Goal: Task Accomplishment & Management: Manage account settings

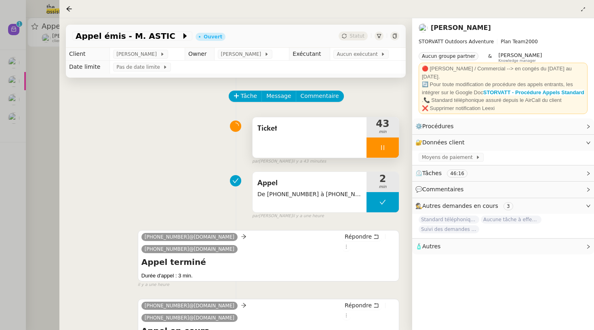
click at [381, 156] on div at bounding box center [383, 147] width 32 height 20
click at [387, 154] on button at bounding box center [391, 147] width 16 height 20
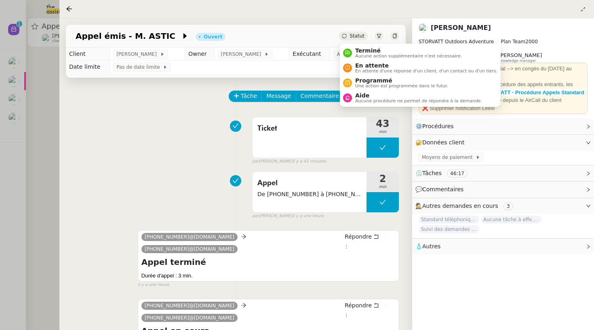
click at [359, 35] on span "Statut" at bounding box center [357, 36] width 15 height 6
click at [375, 94] on span "Aide" at bounding box center [418, 95] width 127 height 6
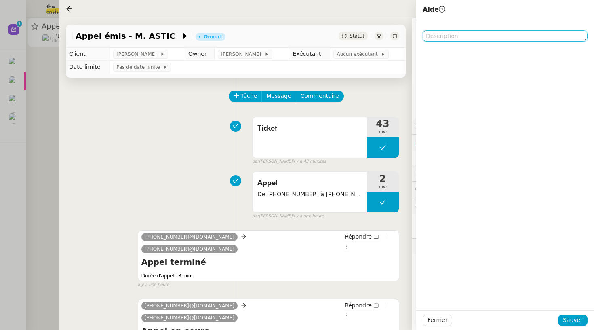
click at [468, 34] on textarea at bounding box center [505, 35] width 165 height 11
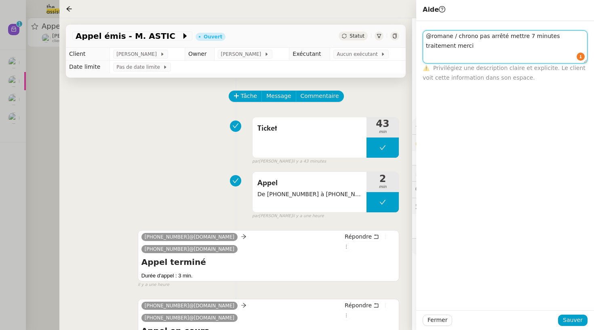
type textarea "@romane / chrono pas arrêté mettre 7 minutes traitement merci"
click at [568, 312] on div "Fermer Sauver" at bounding box center [505, 320] width 178 height 20
click at [569, 317] on span "Sauver" at bounding box center [573, 319] width 20 height 9
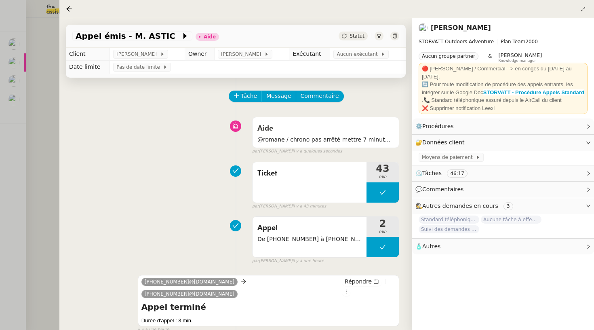
click at [28, 113] on div at bounding box center [297, 165] width 594 height 330
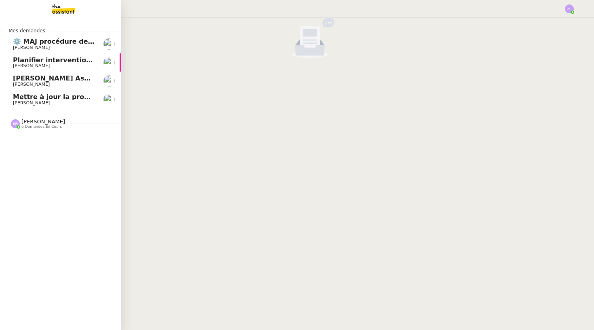
click at [23, 36] on link "⚙️ MAJ procédure de standard [PERSON_NAME]" at bounding box center [60, 44] width 121 height 19
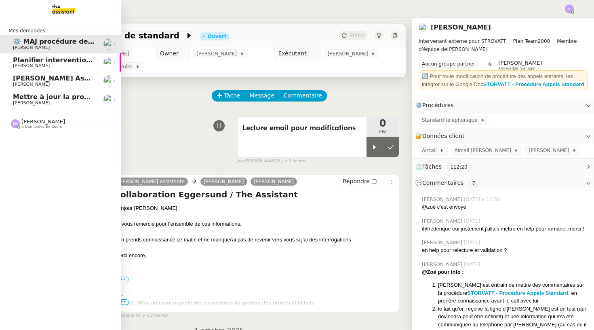
click at [46, 64] on span "[PERSON_NAME]" at bounding box center [31, 65] width 37 height 5
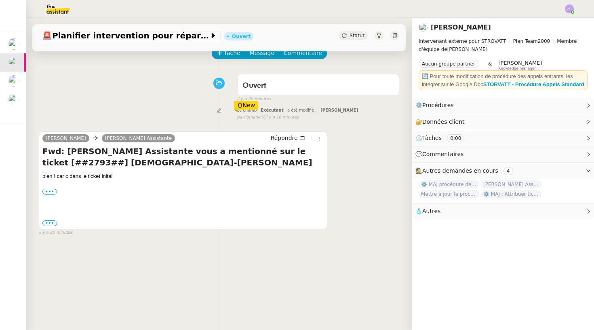
scroll to position [44, 0]
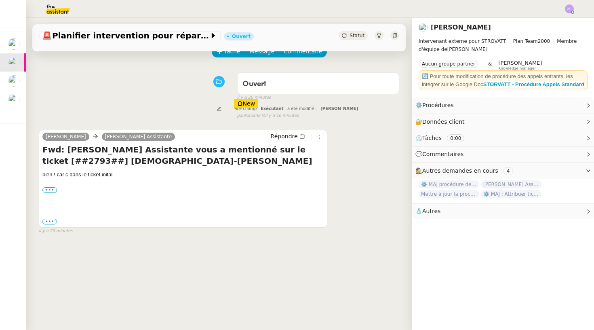
click at [46, 193] on div "bien ! car c dans le ticket inital ••• [PERSON_NAME] Directeur des Opérations (…" at bounding box center [182, 198] width 281 height 55
click at [50, 187] on label "•••" at bounding box center [49, 190] width 15 height 6
click at [0, 0] on input "•••" at bounding box center [0, 0] width 0 height 0
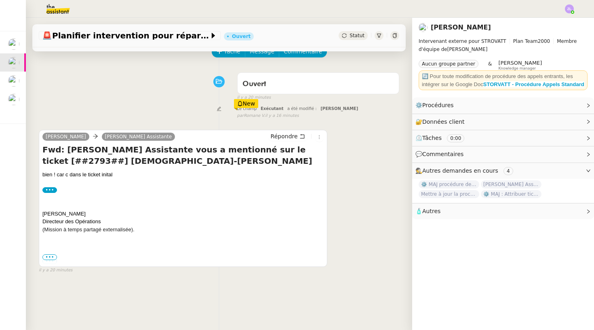
click at [51, 254] on span "•••" at bounding box center [49, 257] width 15 height 6
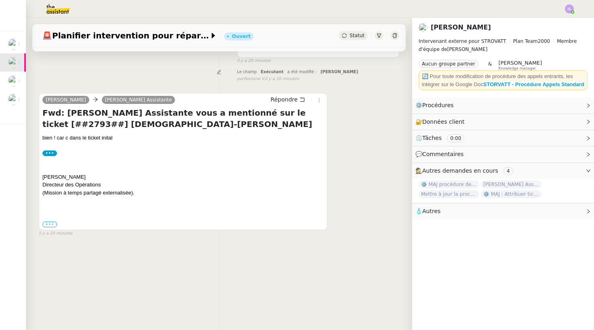
click at [46, 223] on label "•••" at bounding box center [49, 224] width 15 height 6
click at [0, 0] on input "•••" at bounding box center [0, 0] width 0 height 0
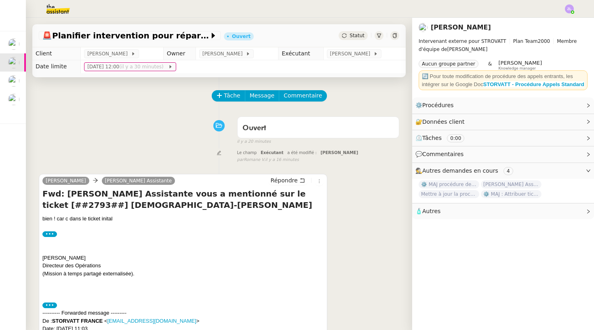
scroll to position [0, 0]
click at [353, 35] on span "Statut" at bounding box center [357, 36] width 15 height 6
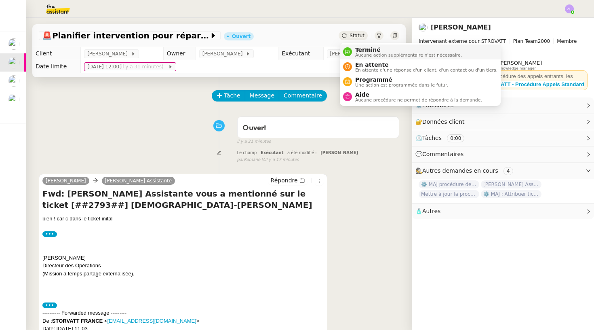
click at [358, 49] on span "Terminé" at bounding box center [408, 49] width 107 height 6
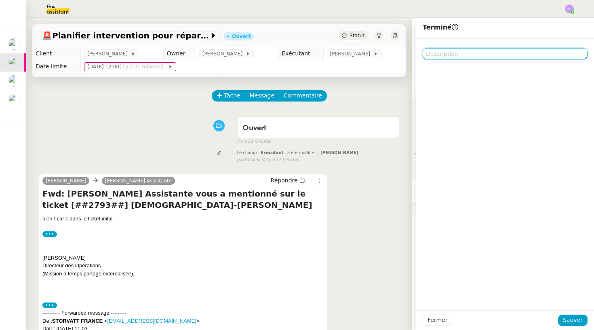
click at [434, 57] on textarea at bounding box center [505, 53] width 165 height 11
type textarea "RAS"
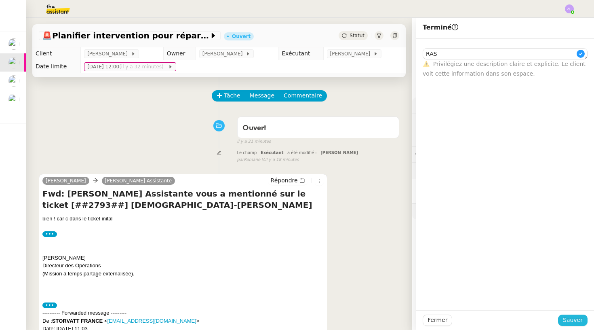
click at [563, 323] on button "Sauver" at bounding box center [573, 319] width 30 height 11
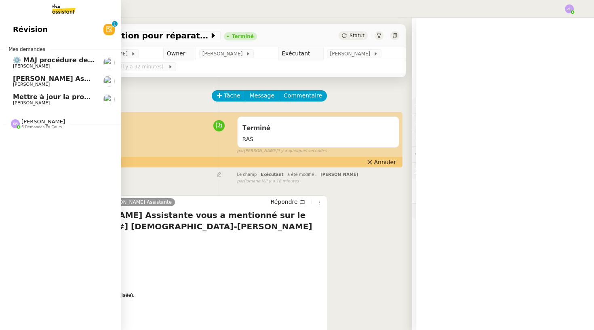
click at [18, 80] on span "[PERSON_NAME] Assistante vous a mentionné sur le ticket [##3240##] [PERSON_NAME]" at bounding box center [175, 79] width 324 height 8
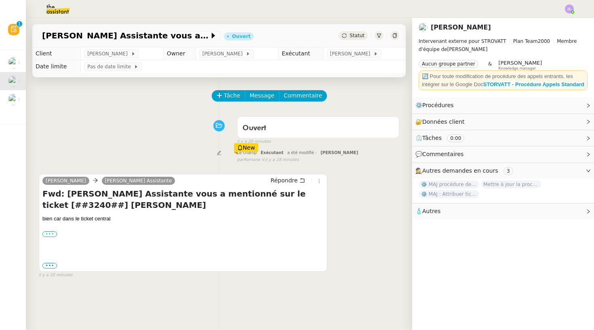
click at [51, 232] on label "•••" at bounding box center [49, 234] width 15 height 6
click at [0, 0] on input "•••" at bounding box center [0, 0] width 0 height 0
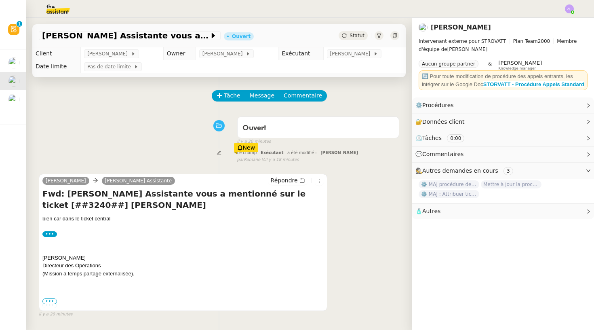
click at [50, 300] on span "•••" at bounding box center [49, 301] width 15 height 6
click at [349, 36] on div "Statut" at bounding box center [353, 35] width 29 height 9
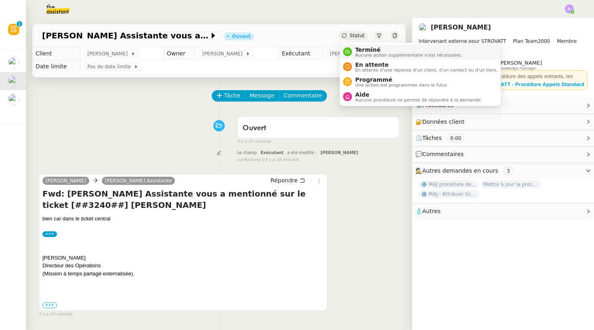
click at [359, 51] on span "Terminé" at bounding box center [408, 49] width 107 height 6
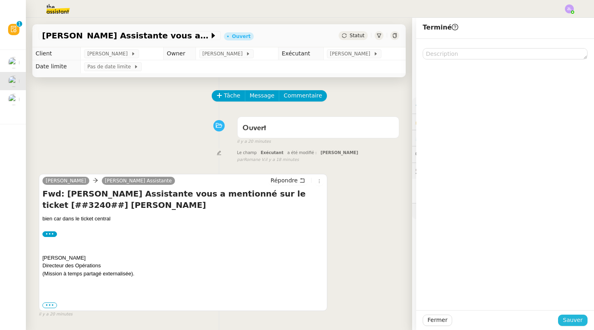
click at [567, 315] on button "Sauver" at bounding box center [573, 319] width 30 height 11
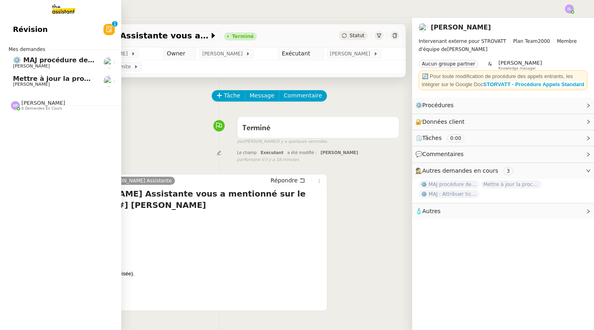
click at [21, 86] on span "[PERSON_NAME]" at bounding box center [31, 84] width 37 height 5
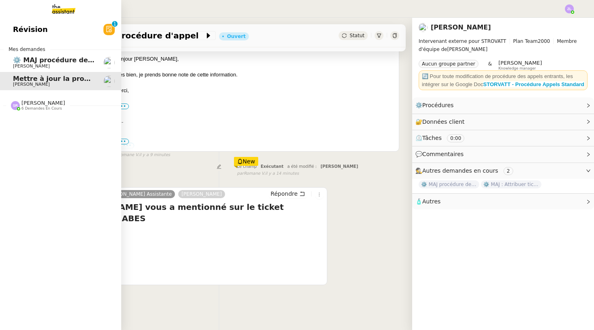
scroll to position [141, 0]
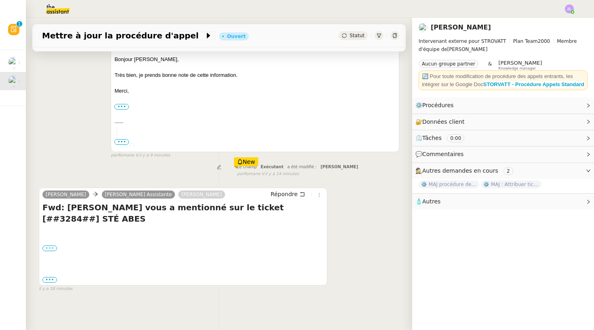
click at [52, 248] on label "•••" at bounding box center [49, 248] width 15 height 6
click at [0, 0] on input "•••" at bounding box center [0, 0] width 0 height 0
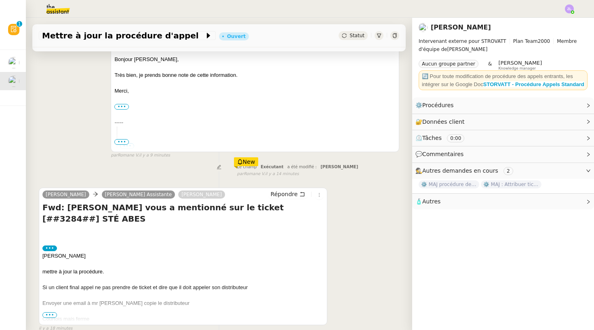
click at [52, 312] on span "•••" at bounding box center [49, 315] width 15 height 6
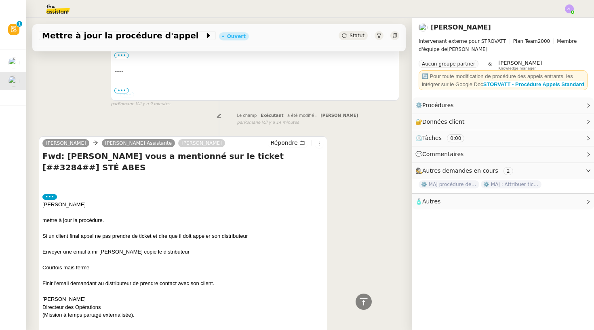
scroll to position [193, 0]
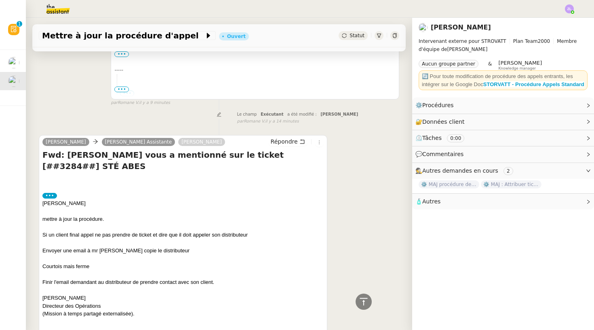
click at [53, 235] on div "Si un client final appel ne pas prendre de ticket et dire que il doit appeler s…" at bounding box center [182, 235] width 281 height 8
click at [80, 255] on div at bounding box center [182, 259] width 281 height 8
click at [95, 266] on div "Courtois mais ferme" at bounding box center [182, 266] width 281 height 8
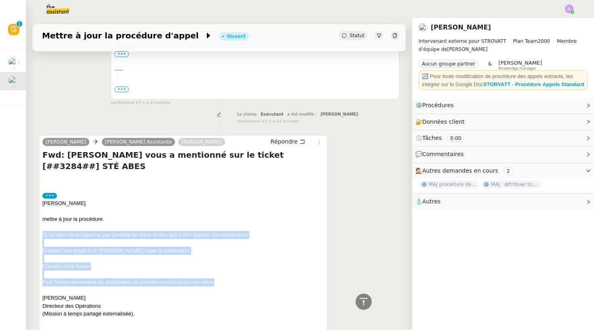
drag, startPoint x: 217, startPoint y: 280, endPoint x: 40, endPoint y: 232, distance: 183.2
click at [40, 232] on div "[PERSON_NAME] [PERSON_NAME] Assistante [PERSON_NAME]: [PERSON_NAME] vous a ment…" at bounding box center [183, 243] width 289 height 216
copy div "Si un client final appel ne pas prendre de ticket et dire que il doit appeler s…"
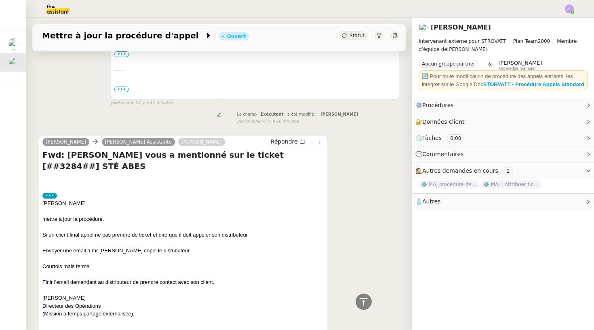
click at [124, 183] on div at bounding box center [182, 180] width 281 height 8
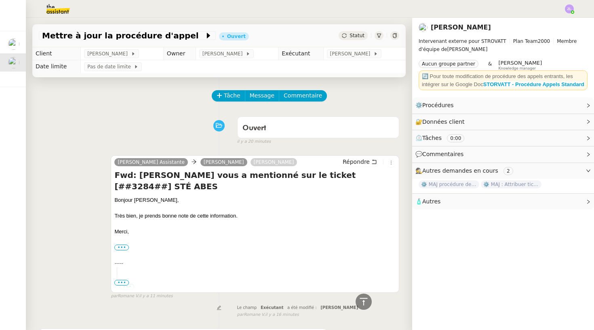
scroll to position [0, 0]
click at [227, 93] on span "Tâche" at bounding box center [232, 95] width 17 height 9
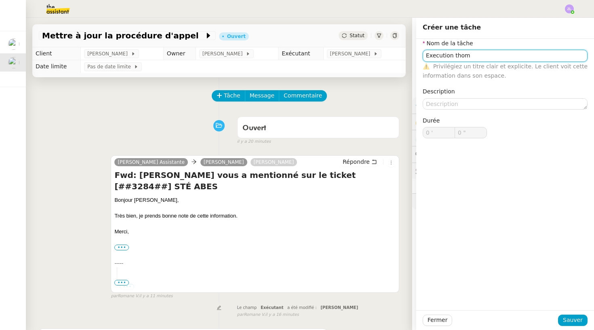
click at [474, 58] on input "Execution thom" at bounding box center [505, 56] width 165 height 12
type input "Execution [PERSON_NAME]"
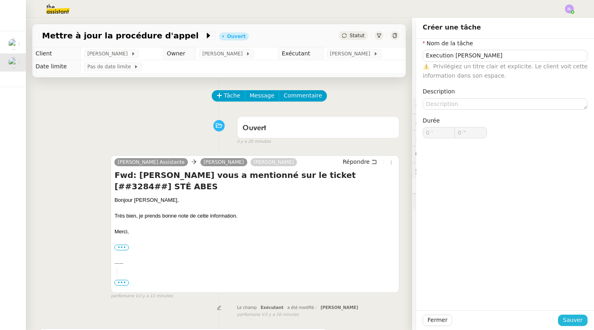
click at [568, 323] on span "Sauver" at bounding box center [573, 319] width 20 height 9
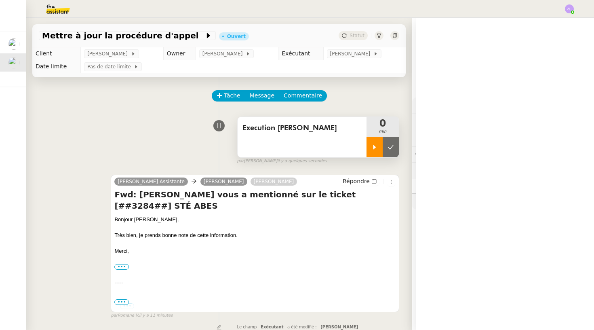
click at [378, 151] on div at bounding box center [375, 147] width 16 height 20
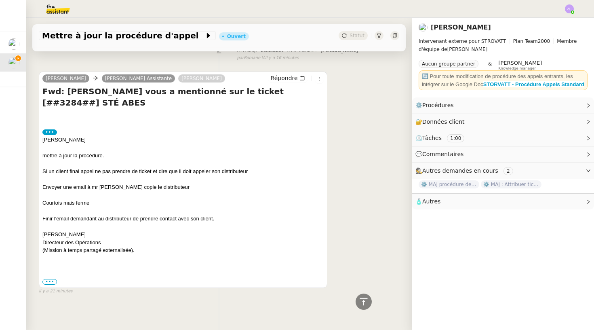
scroll to position [275, 0]
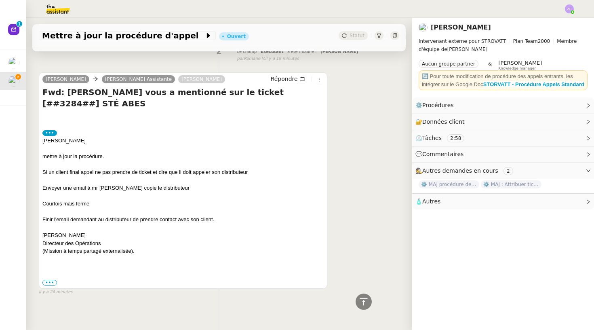
click at [180, 210] on div at bounding box center [182, 212] width 281 height 8
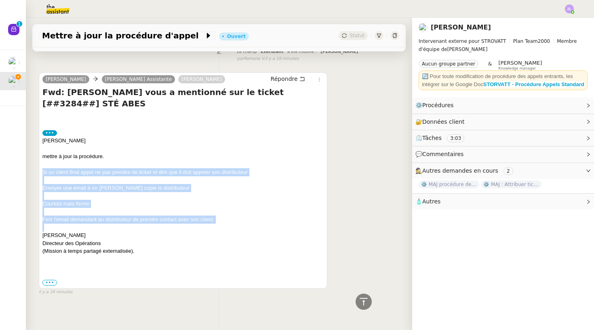
drag, startPoint x: 44, startPoint y: 171, endPoint x: 214, endPoint y: 223, distance: 177.8
click at [214, 223] on div "[PERSON_NAME] mettre à jour la procédure. Si un client final appel ne pas prend…" at bounding box center [182, 196] width 281 height 118
copy div "Si un client final appel ne pas prendre de ticket et dire que il doit appeler s…"
click at [197, 192] on div at bounding box center [182, 196] width 281 height 8
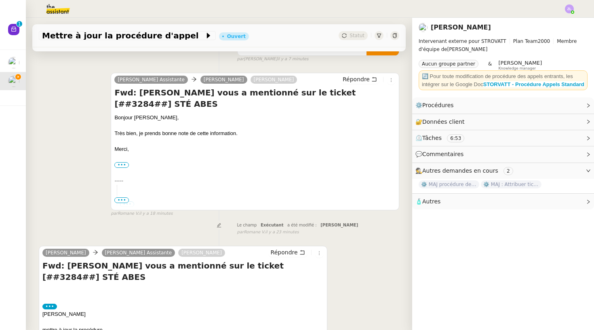
scroll to position [133, 0]
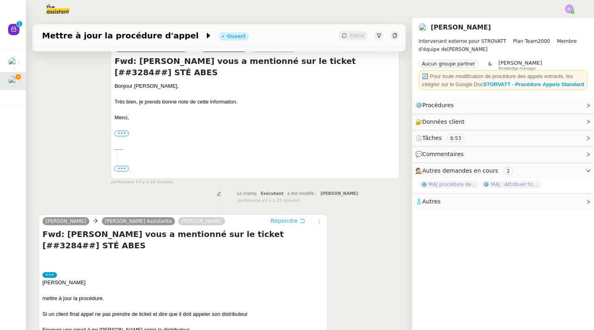
click at [280, 219] on span "Répondre" at bounding box center [284, 221] width 27 height 8
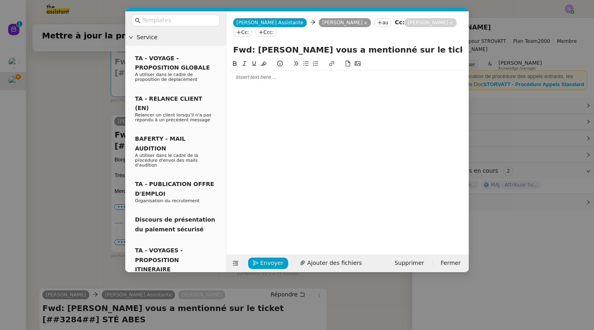
click at [247, 82] on div at bounding box center [348, 77] width 236 height 14
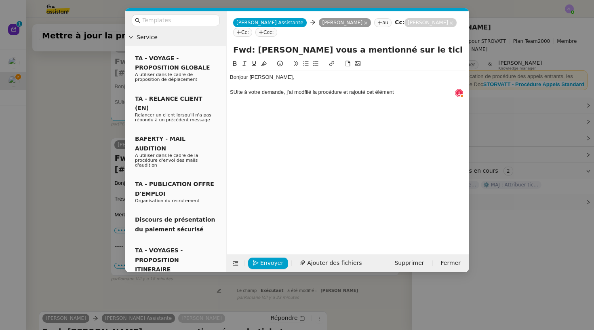
click at [300, 94] on div "SUite à votre demande, j'ai modfiié la procédure et rajouté cet élément" at bounding box center [348, 92] width 236 height 7
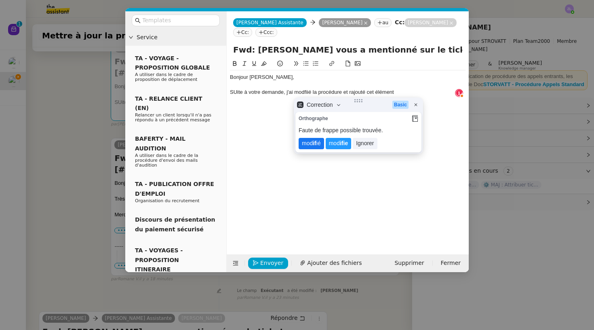
click at [321, 149] on lt-span "mod if ié" at bounding box center [311, 143] width 25 height 11
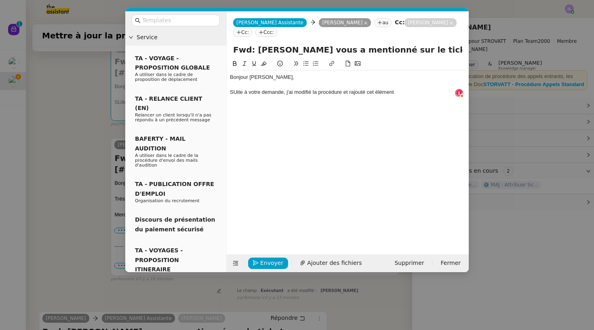
click at [404, 96] on div "SUite à votre demande, j'ai modifié la procédure et rajouté cet élément" at bounding box center [348, 92] width 236 height 7
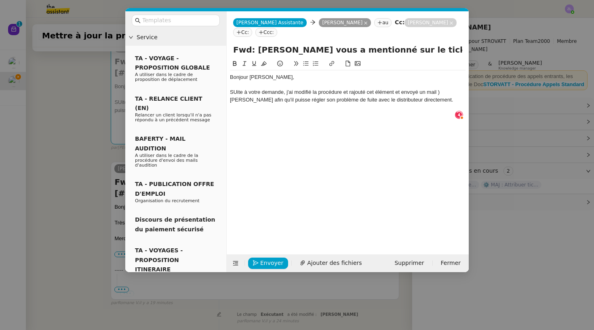
click at [306, 62] on icon at bounding box center [306, 64] width 6 height 6
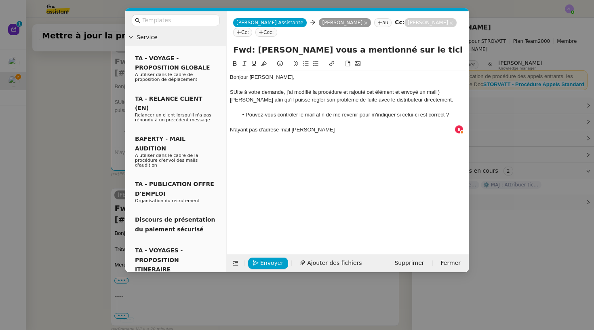
click at [272, 129] on div "N'ayant pas d'adrese mail [PERSON_NAME]" at bounding box center [348, 129] width 236 height 7
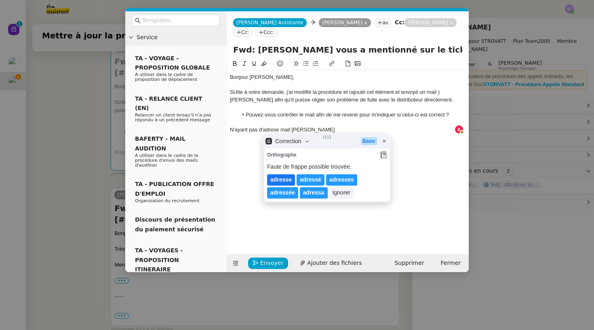
click at [285, 177] on lt-span "adresse" at bounding box center [281, 179] width 28 height 11
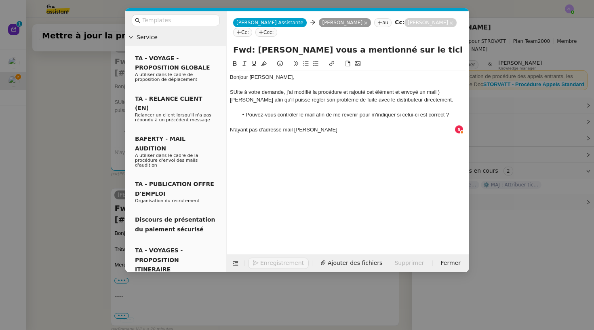
click at [306, 129] on div "N'ayant pas d'adresse mail [PERSON_NAME]" at bounding box center [348, 129] width 236 height 7
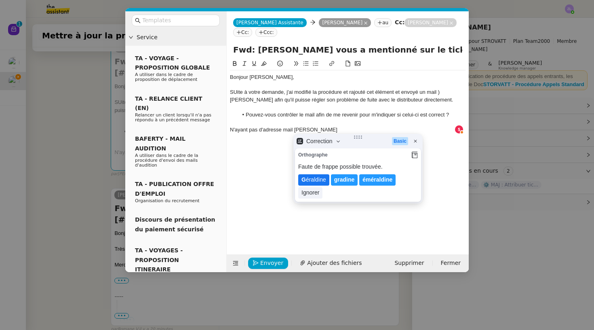
click at [313, 178] on lt-span "G éraldine" at bounding box center [313, 179] width 31 height 11
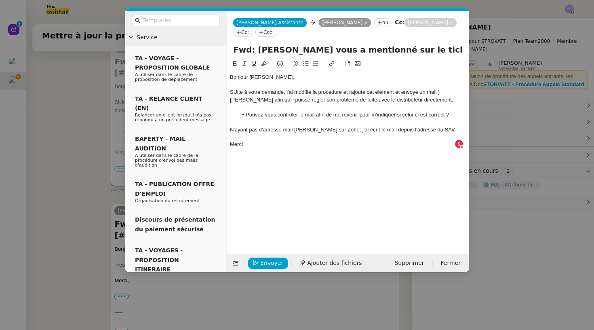
click at [396, 93] on div "SUite à votre demande, j'ai modifié la procédure et rajouté cet élément et envo…" at bounding box center [348, 96] width 236 height 15
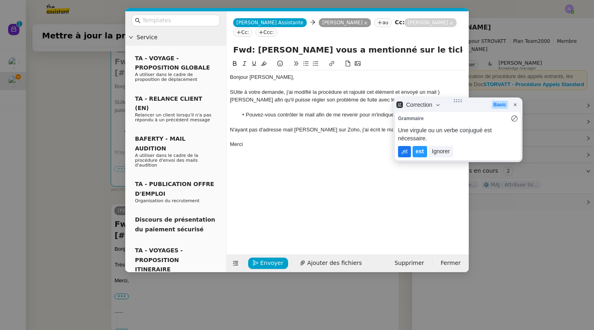
click at [406, 146] on lt-span ", et" at bounding box center [404, 151] width 13 height 11
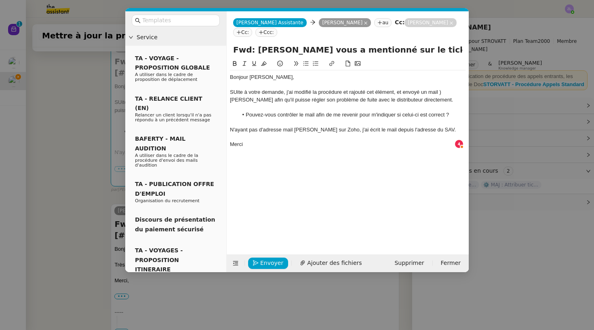
click at [443, 92] on div "SUite à votre demande, j'ai modifié la procédure et rajouté cet élément, et env…" at bounding box center [348, 96] width 236 height 15
click at [446, 113] on li "Pouvez-vous contrôler le mail afin de me revenir pour m'indiquer si celui-ci es…" at bounding box center [352, 114] width 228 height 7
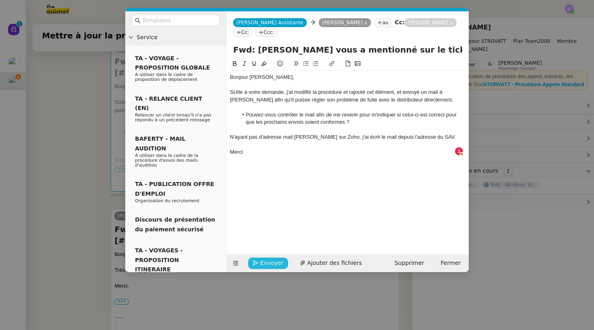
click at [269, 263] on span "Envoyer" at bounding box center [271, 262] width 23 height 9
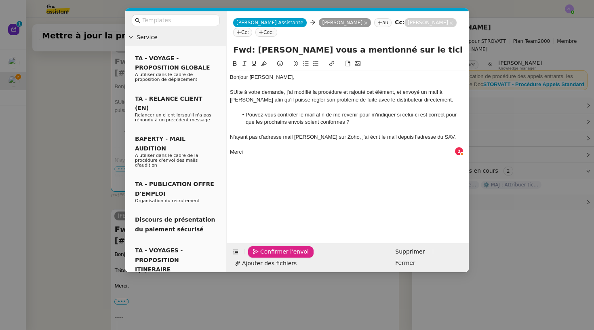
click at [269, 256] on span "Confirmer l'envoi" at bounding box center [284, 251] width 48 height 9
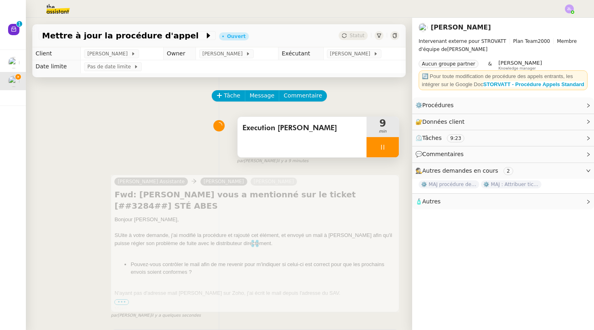
scroll to position [0, 0]
click at [375, 148] on div at bounding box center [383, 147] width 32 height 20
click at [389, 146] on icon at bounding box center [391, 147] width 6 height 6
click at [317, 127] on span "Execution [PERSON_NAME]" at bounding box center [301, 128] width 119 height 12
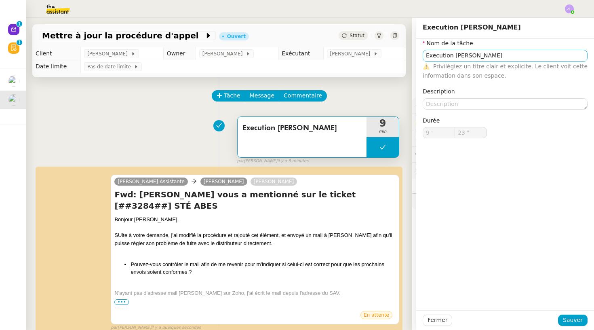
type input "Execution [PERSON_NAME]"
type input "9 '"
type input "23 ""
type input "Execution [PERSON_NAME]"
type input "9 '"
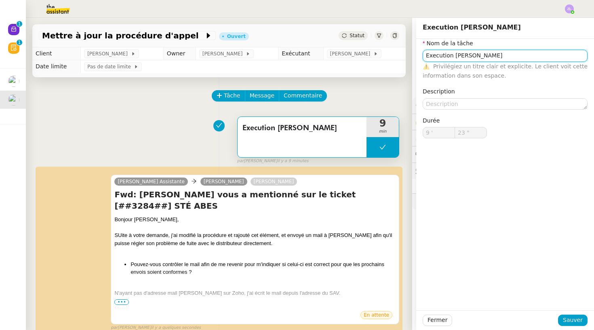
type input "23 ""
click at [482, 57] on input "Execution [PERSON_NAME]" at bounding box center [505, 56] width 165 height 12
type input "Execution [PERSON_NAME]"
type input "9 '"
type input "23 ""
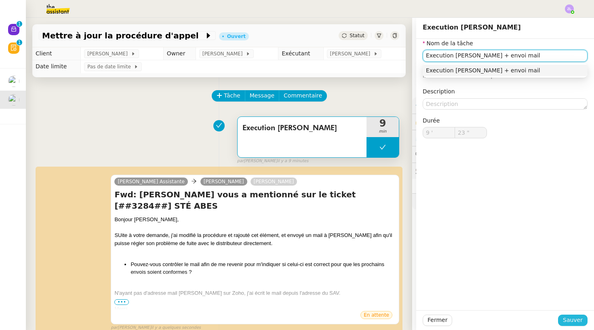
type input "Execution [PERSON_NAME] + envoi mail"
click at [574, 321] on span "Sauver" at bounding box center [573, 319] width 20 height 9
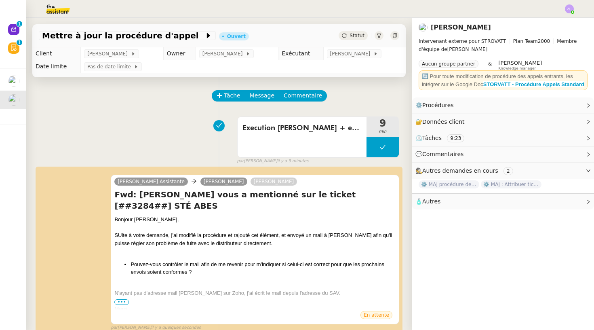
click at [360, 31] on div "Statut" at bounding box center [353, 35] width 29 height 9
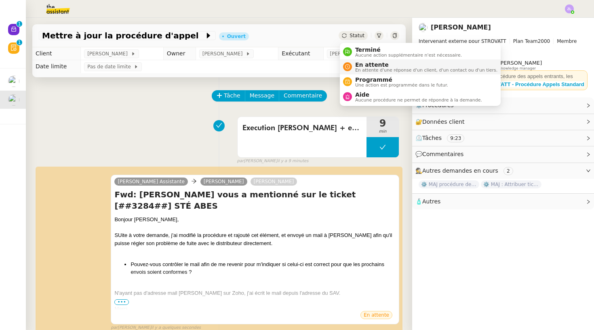
click at [403, 69] on span "En attente d'une réponse d'un client, d'un contact ou d'un tiers." at bounding box center [426, 70] width 142 height 4
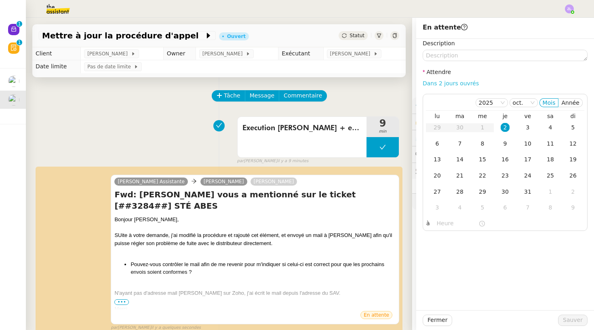
click at [446, 84] on link "Dans 2 jours ouvrés" at bounding box center [451, 83] width 56 height 6
type input "07:00"
click at [572, 318] on span "Sauver" at bounding box center [573, 319] width 20 height 9
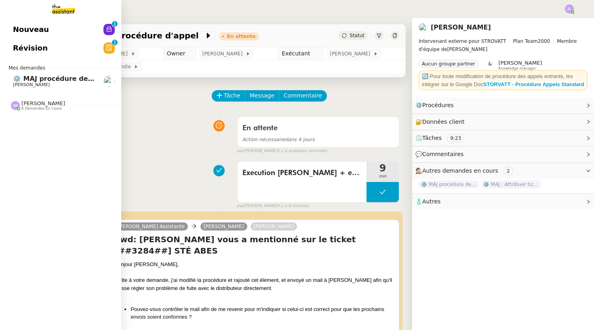
click at [60, 39] on link "Nouveau 0 1 2 3 4 5 6 7 8 9" at bounding box center [60, 29] width 121 height 19
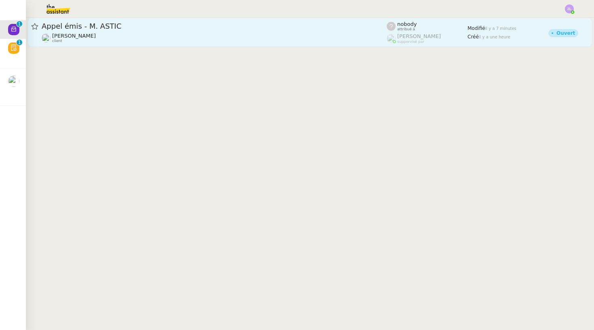
click at [181, 30] on span "Appel émis - M. ASTIC" at bounding box center [214, 26] width 345 height 7
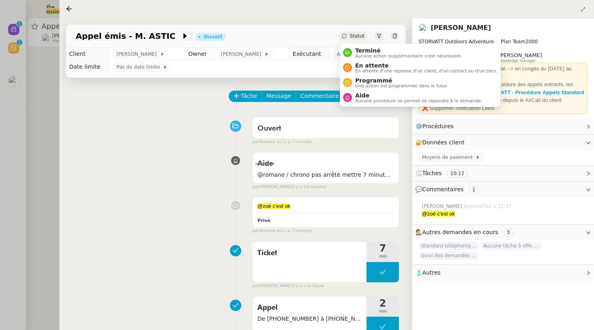
click at [351, 36] on span "Statut" at bounding box center [357, 36] width 15 height 6
click at [358, 56] on span "Aucune action supplémentaire n'est nécessaire." at bounding box center [408, 56] width 107 height 4
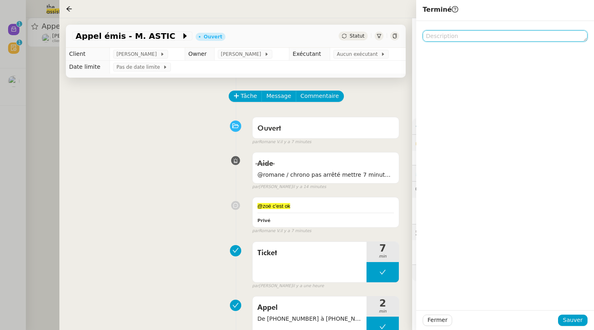
click at [436, 36] on textarea at bounding box center [505, 35] width 165 height 11
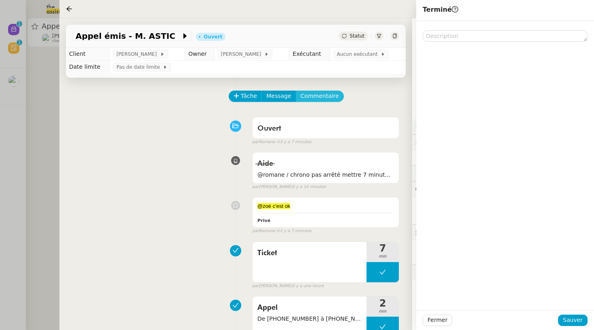
click at [316, 87] on div "Tâche Message Commentaire Veuillez patienter une erreur s'est produite 👌👌👌 mess…" at bounding box center [235, 313] width 353 height 470
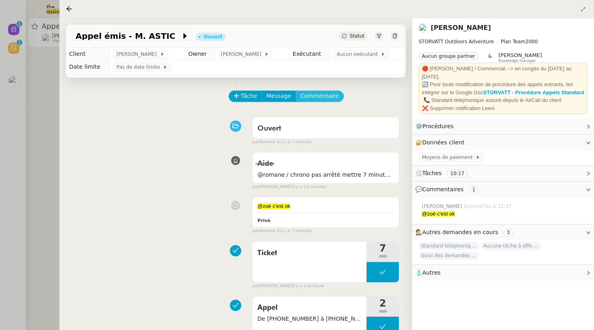
click at [316, 93] on span "Commentaire" at bounding box center [320, 95] width 38 height 9
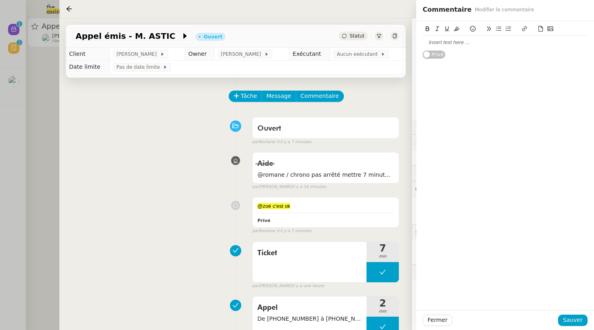
click at [435, 41] on div at bounding box center [505, 42] width 165 height 7
click at [576, 322] on span "Sauver" at bounding box center [573, 319] width 20 height 9
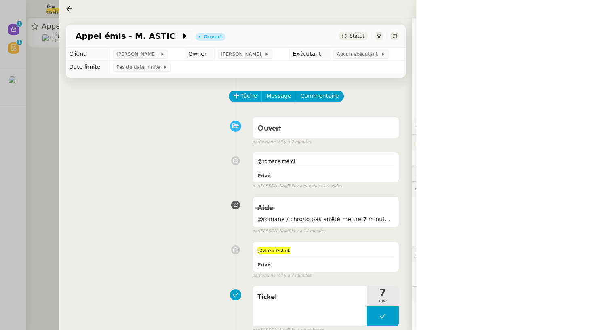
click at [352, 39] on span "Statut" at bounding box center [357, 36] width 15 height 6
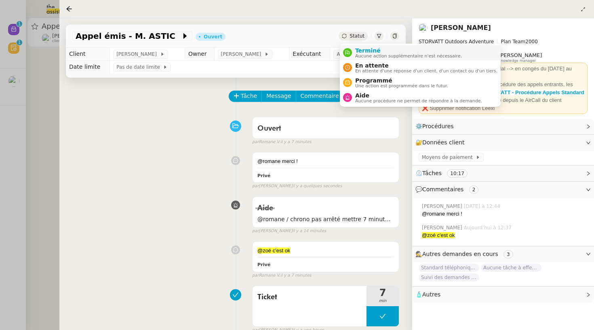
click at [362, 50] on span "Terminé" at bounding box center [408, 50] width 107 height 6
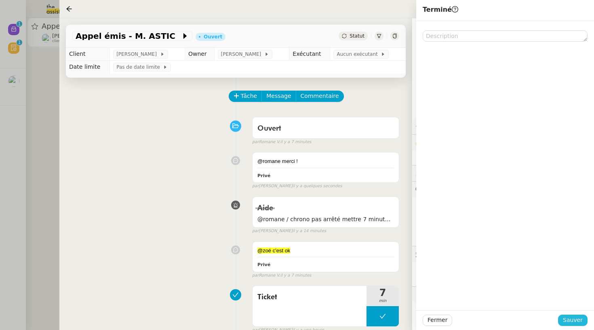
click at [578, 323] on span "Sauver" at bounding box center [573, 319] width 20 height 9
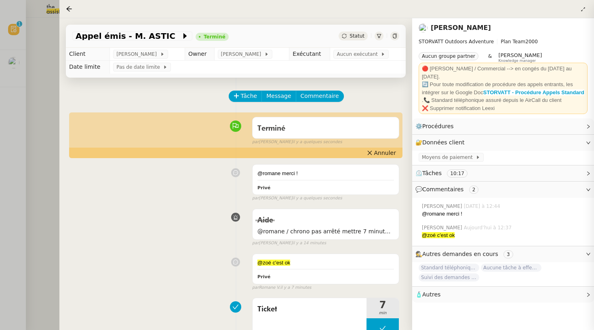
click at [17, 68] on div at bounding box center [297, 165] width 594 height 330
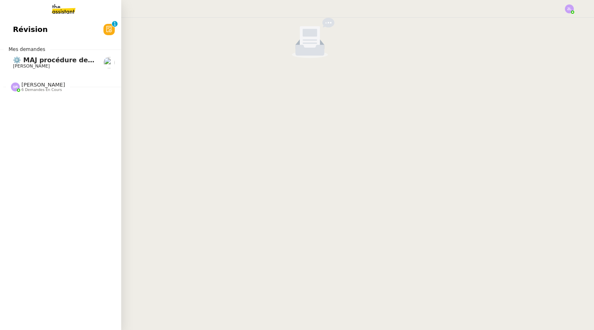
click at [12, 53] on link "⚙️ MAJ procédure de standard [PERSON_NAME]" at bounding box center [60, 62] width 121 height 19
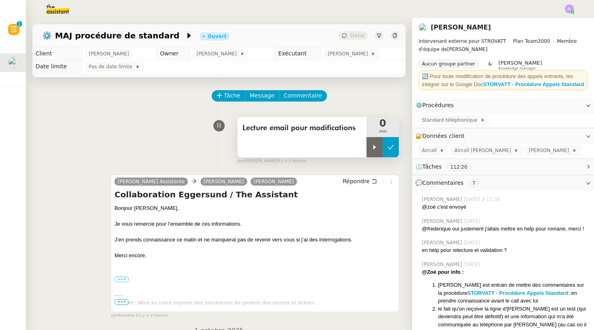
click at [394, 152] on button at bounding box center [391, 147] width 16 height 20
click at [502, 82] on strong "STORVATT - Procédure Appels Standard" at bounding box center [533, 84] width 101 height 6
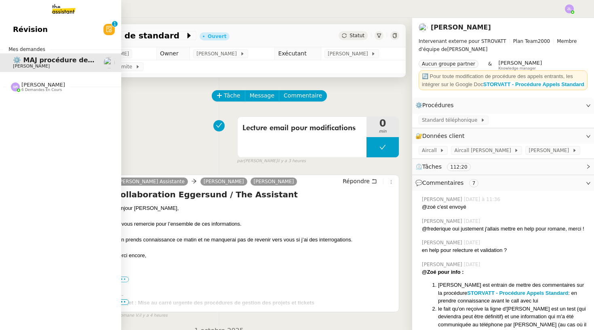
click at [72, 9] on img at bounding box center [57, 9] width 63 height 18
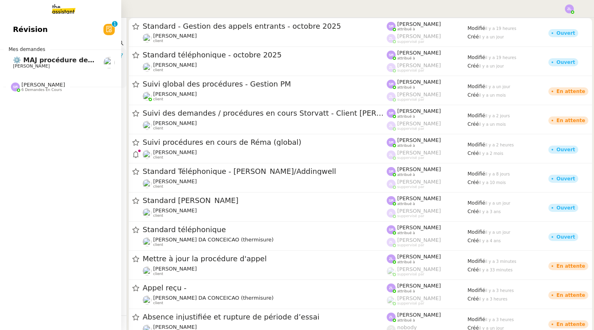
click at [49, 92] on div "[PERSON_NAME] 6 demandes en cours" at bounding box center [60, 83] width 121 height 23
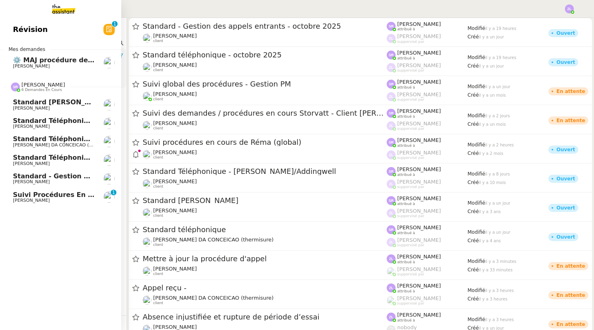
click at [57, 140] on span "Standard téléphonique" at bounding box center [55, 139] width 84 height 8
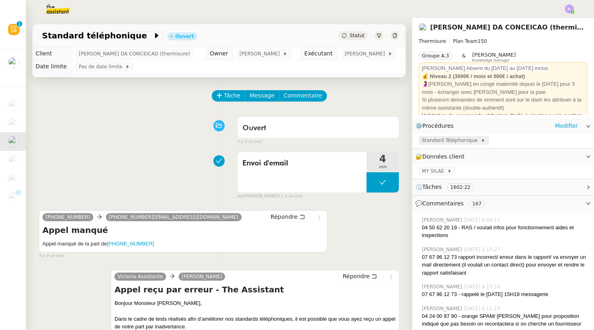
click at [435, 142] on span "Standard Téléphonique" at bounding box center [451, 140] width 59 height 8
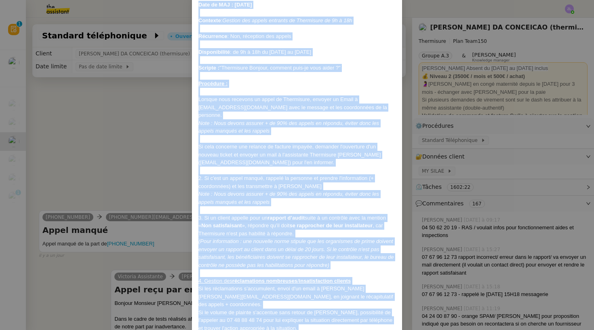
scroll to position [48, 0]
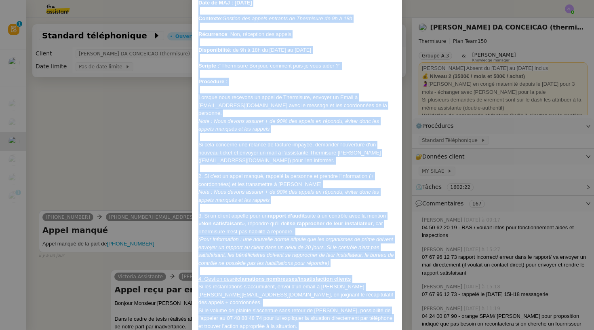
drag, startPoint x: 199, startPoint y: 49, endPoint x: 241, endPoint y: 314, distance: 268.0
click at [241, 314] on div "Date de MAJ : [DATE] Contexte : Gestion des appels entrants de Thermisure de 9h…" at bounding box center [297, 168] width 210 height 352
copy div "Lore ip DOL : 00/38/05 Sitametc : Adipisc eli seddoe temporin ut Laboreetdo ma …"
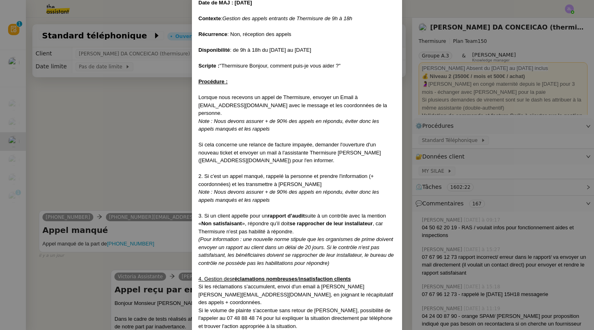
click at [91, 120] on nz-modal-container "Date de MAJ : [DATE] Contexte : Gestion des appels entrants de Thermisure de 9h…" at bounding box center [297, 165] width 594 height 330
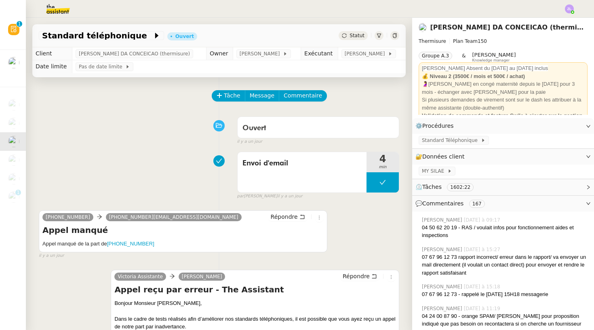
scroll to position [45, 0]
click at [228, 95] on span "Tâche" at bounding box center [232, 95] width 17 height 9
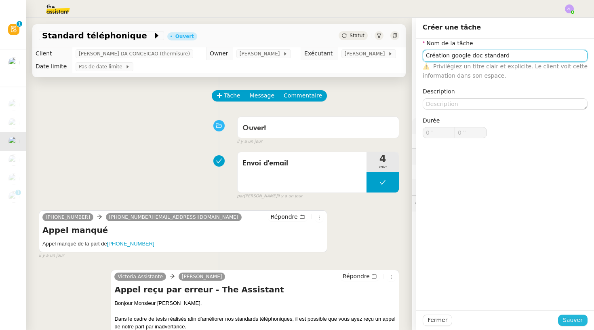
type input "Création google doc standard"
click at [580, 314] on button "Sauver" at bounding box center [573, 319] width 30 height 11
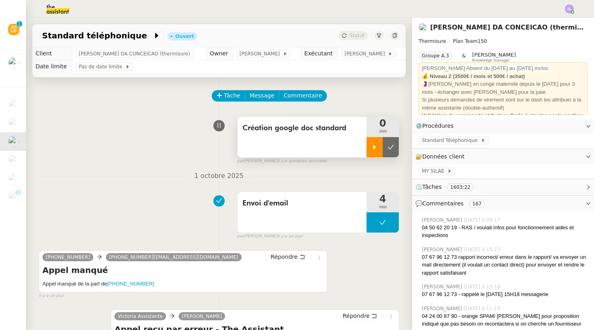
click at [375, 148] on icon at bounding box center [374, 147] width 3 height 4
click at [375, 145] on div at bounding box center [383, 147] width 32 height 20
click at [394, 150] on icon at bounding box center [391, 147] width 6 height 6
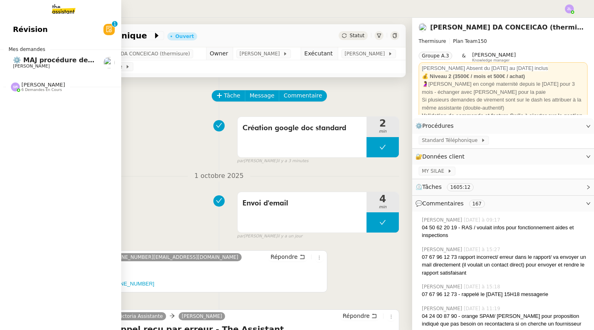
click at [38, 91] on span "6 demandes en cours" at bounding box center [41, 90] width 40 height 4
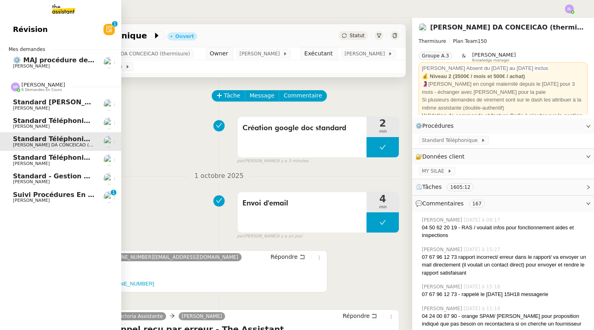
click at [44, 161] on span "[PERSON_NAME]" at bounding box center [31, 163] width 37 height 5
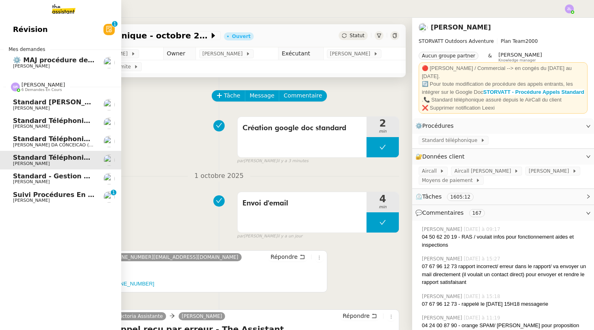
click at [51, 173] on span "Standard - Gestion des appels entrants - octobre 2025" at bounding box center [113, 176] width 201 height 8
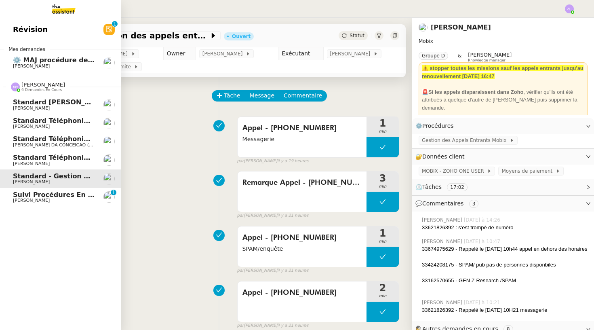
click at [43, 193] on span "Suivi procédures en cours de Réma (global)" at bounding box center [94, 195] width 162 height 8
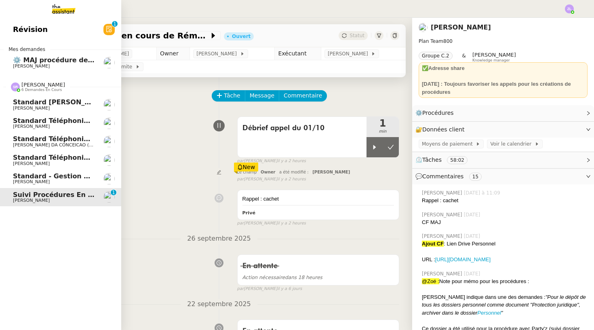
click at [28, 102] on span "Standard [PERSON_NAME]" at bounding box center [61, 102] width 96 height 8
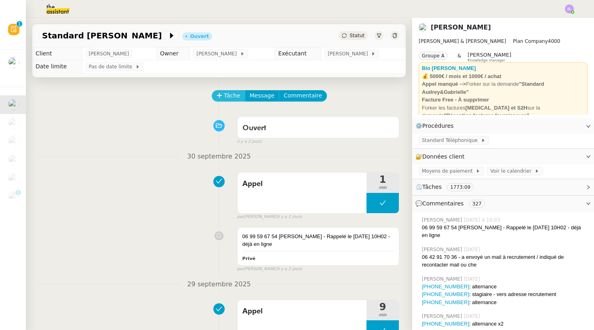
click at [228, 99] on span "Tâche" at bounding box center [232, 95] width 17 height 9
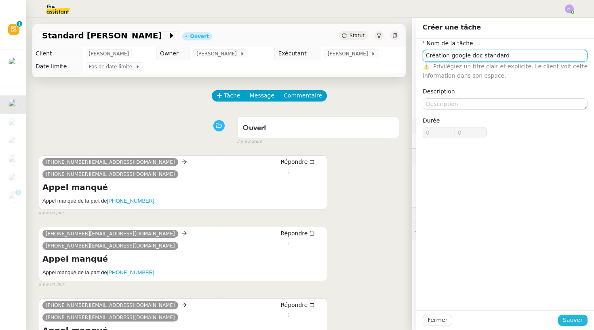
type input "Création google doc standard"
click at [567, 318] on span "Sauver" at bounding box center [573, 319] width 20 height 9
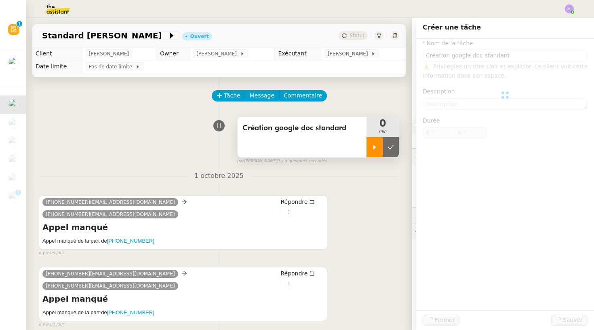
click at [376, 147] on icon at bounding box center [374, 147] width 6 height 6
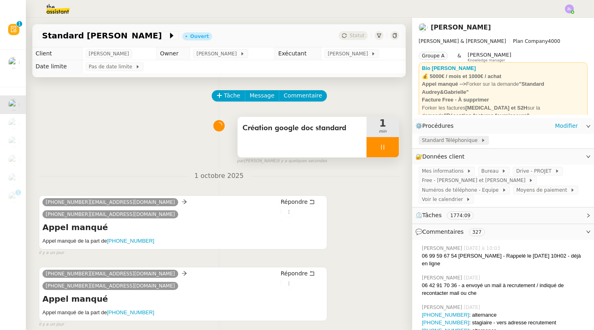
click at [449, 141] on span "Standard Téléphonique" at bounding box center [451, 140] width 59 height 8
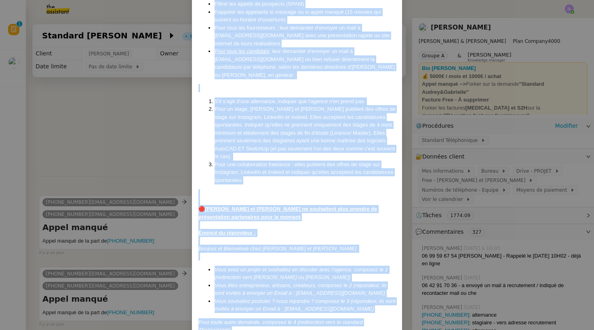
scroll to position [243, 0]
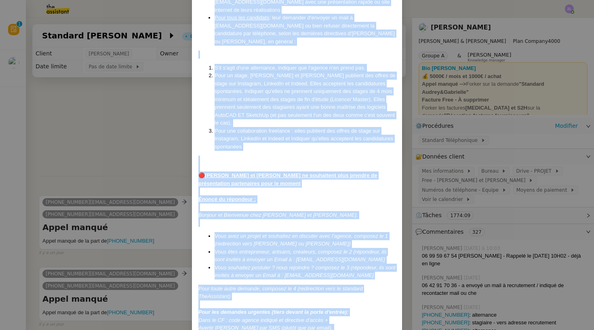
drag, startPoint x: 198, startPoint y: 50, endPoint x: 254, endPoint y: 308, distance: 263.8
click at [254, 308] on div "MAJ LE [DATE] Contexte : Agence spécialisée dans l'architecture d'intérieur bas…" at bounding box center [297, 75] width 210 height 557
copy div "LOR IP 32/45/3610 Dolorsit : Ametco adipiscinge sedd e'temporincidi u'laboreetd…"
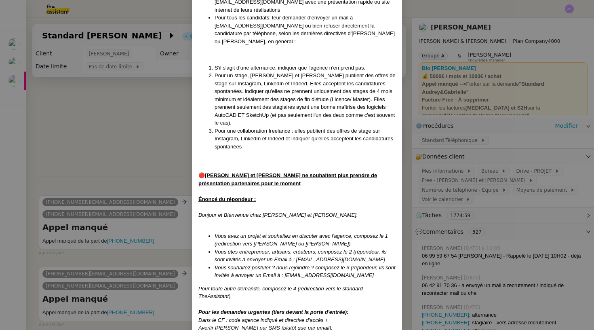
click at [110, 159] on nz-modal-container "MAJ LE [DATE] Contexte : Agence spécialisée dans l'architecture d'intérieur bas…" at bounding box center [297, 165] width 594 height 330
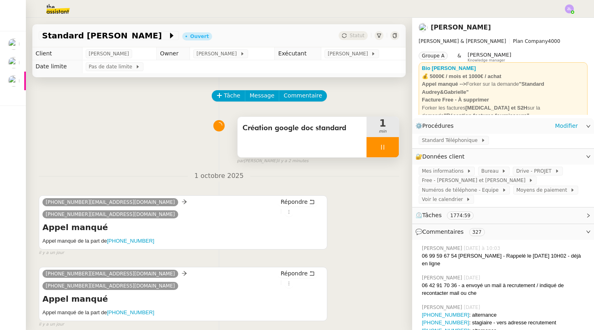
click at [374, 151] on div at bounding box center [383, 147] width 32 height 20
click at [393, 149] on icon at bounding box center [391, 147] width 6 height 6
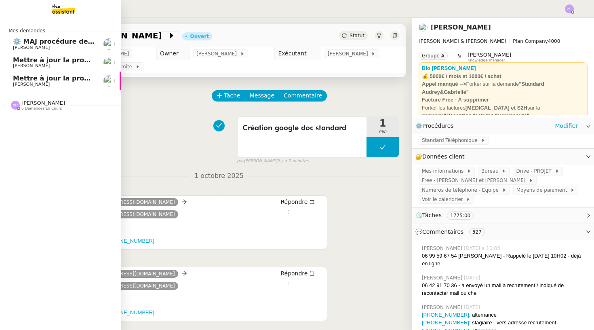
click at [20, 103] on div "[PERSON_NAME] 6 demandes en cours" at bounding box center [38, 105] width 54 height 11
click at [32, 106] on span "6 demandes en cours" at bounding box center [41, 108] width 40 height 4
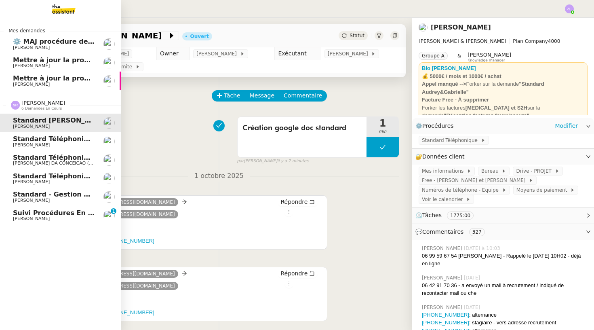
click at [45, 137] on span "Standard Téléphonique - [PERSON_NAME]/Addingwell" at bounding box center [110, 139] width 195 height 8
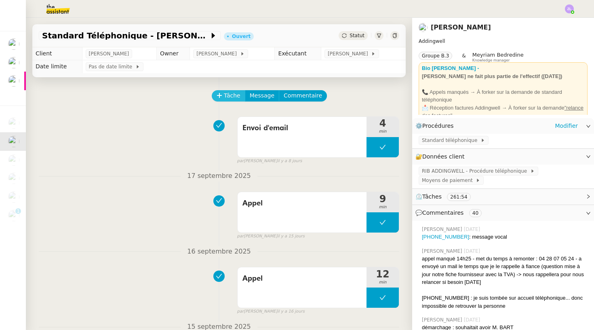
click at [220, 96] on icon at bounding box center [220, 96] width 6 height 6
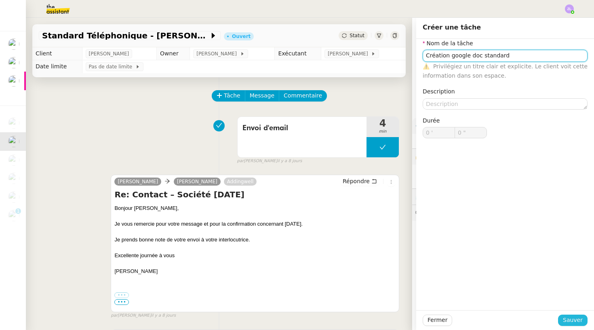
type input "Création google doc standard"
click at [581, 318] on span "Sauver" at bounding box center [573, 319] width 20 height 9
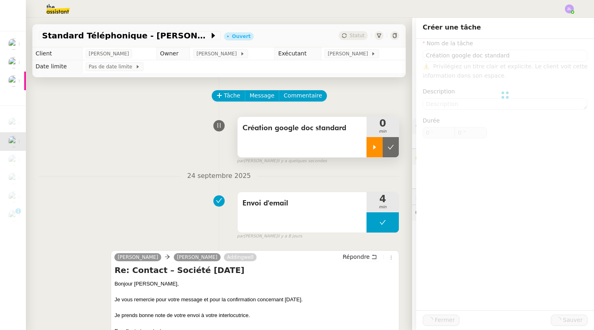
click at [372, 145] on icon at bounding box center [374, 147] width 6 height 6
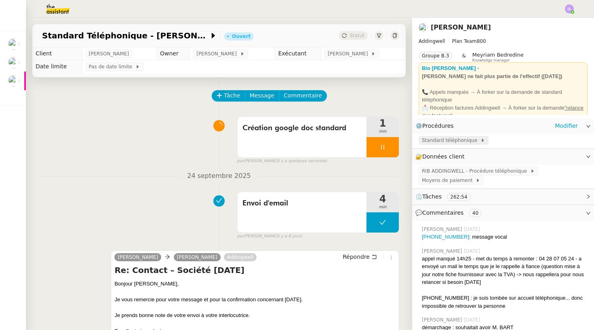
click at [451, 139] on span "Standard téléphonique" at bounding box center [451, 140] width 59 height 8
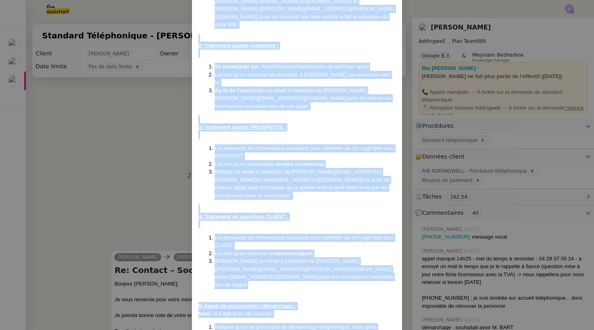
scroll to position [438, 0]
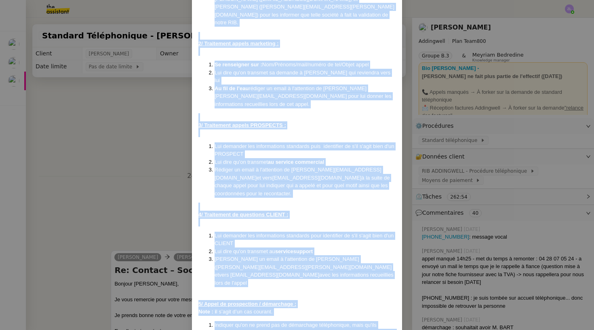
drag, startPoint x: 199, startPoint y: 52, endPoint x: 340, endPoint y: 329, distance: 311.3
click at [340, 329] on nz-modal-container "Créée le 25/11/24 Contexte : Il s'agit ici de répondre au téléphone pou r la so…" at bounding box center [297, 165] width 594 height 330
copy div "Créée le 25/11/24 Contexte : Il s'agit ici de répondre au téléphone pou r la so…"
click at [116, 121] on nz-modal-container "Créée le 25/11/24 Contexte : Il s'agit ici de répondre au téléphone pou r la so…" at bounding box center [297, 165] width 594 height 330
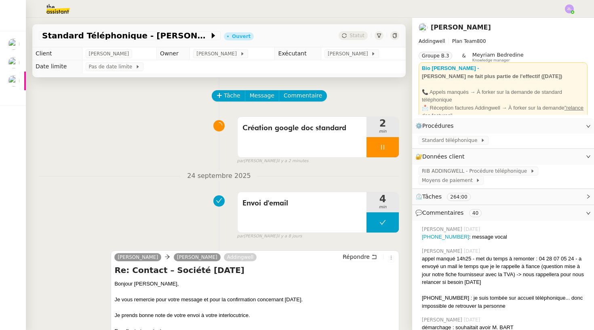
scroll to position [429, 0]
click at [379, 149] on div at bounding box center [383, 147] width 32 height 20
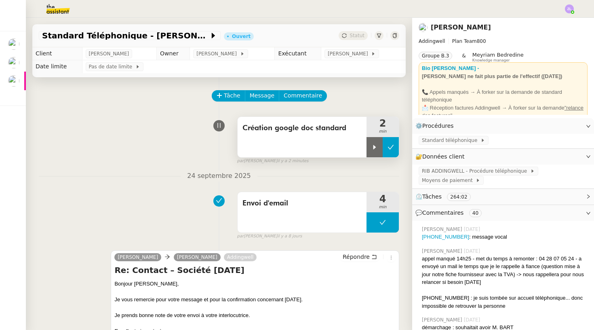
click at [394, 148] on icon at bounding box center [391, 147] width 6 height 6
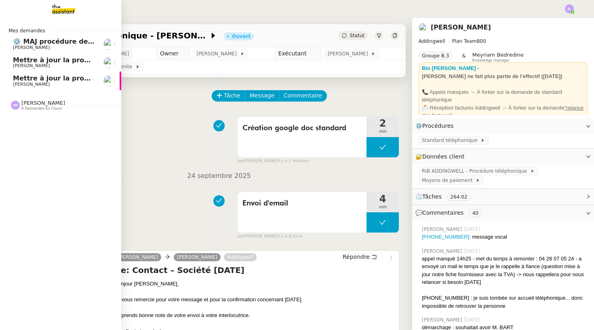
click at [25, 57] on span "Mettre à jour la procédure d'appel" at bounding box center [75, 60] width 125 height 8
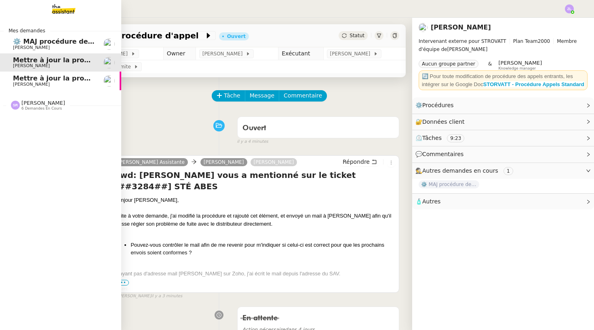
click at [25, 75] on span "Mettre à jour la procédure d'appels" at bounding box center [77, 78] width 129 height 8
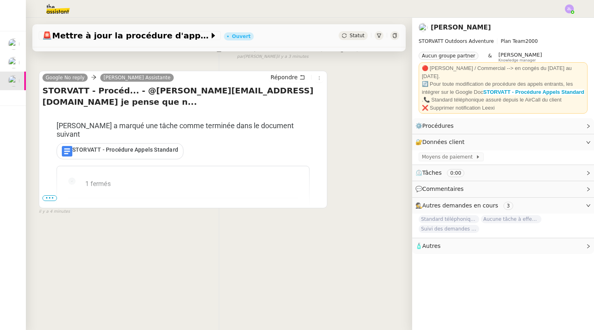
click at [50, 197] on span "•••" at bounding box center [49, 198] width 15 height 6
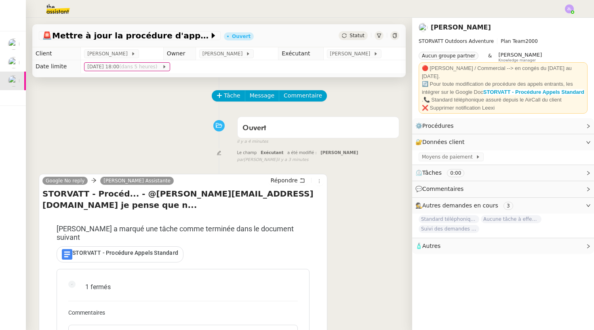
click at [363, 41] on div "🚨 Mettre à jour la procédure d'appels Ouvert Statut" at bounding box center [218, 35] width 373 height 23
click at [358, 37] on span "Statut" at bounding box center [357, 36] width 15 height 6
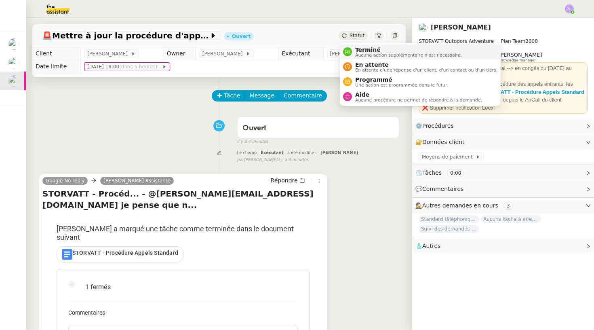
click at [363, 48] on span "Terminé" at bounding box center [408, 49] width 107 height 6
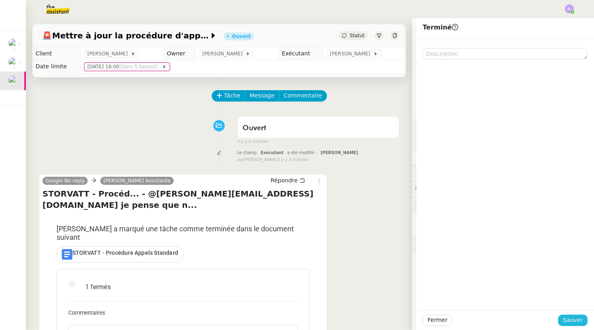
click at [572, 316] on span "Sauver" at bounding box center [573, 319] width 20 height 9
